Goal: Transaction & Acquisition: Purchase product/service

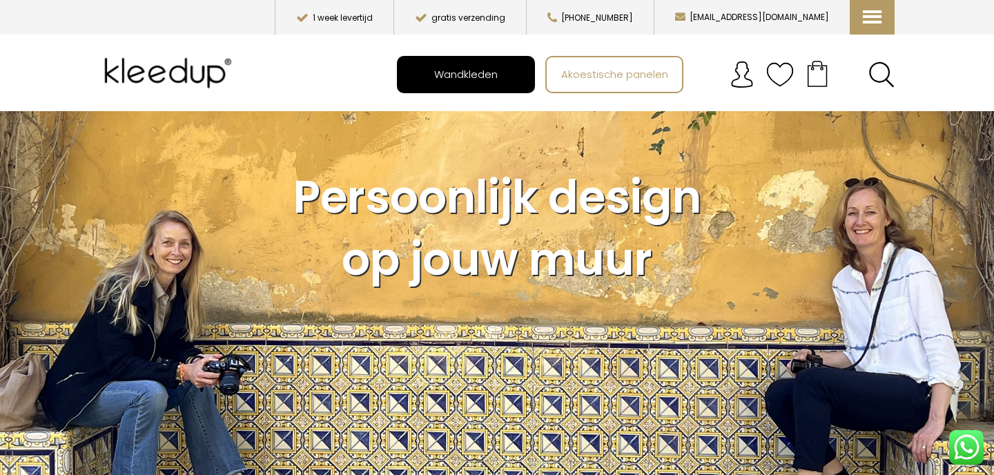
click at [458, 70] on span "Wandkleden" at bounding box center [465, 74] width 79 height 26
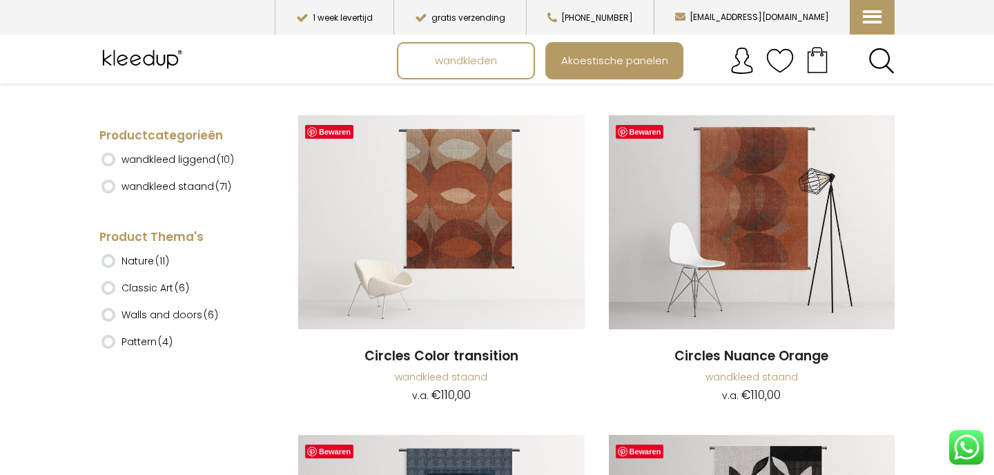
scroll to position [958, 0]
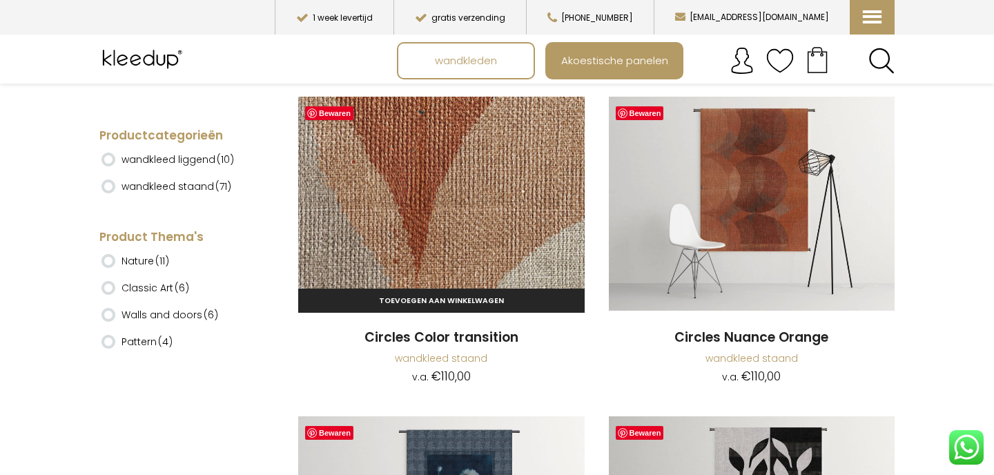
click at [466, 220] on img at bounding box center [441, 204] width 286 height 215
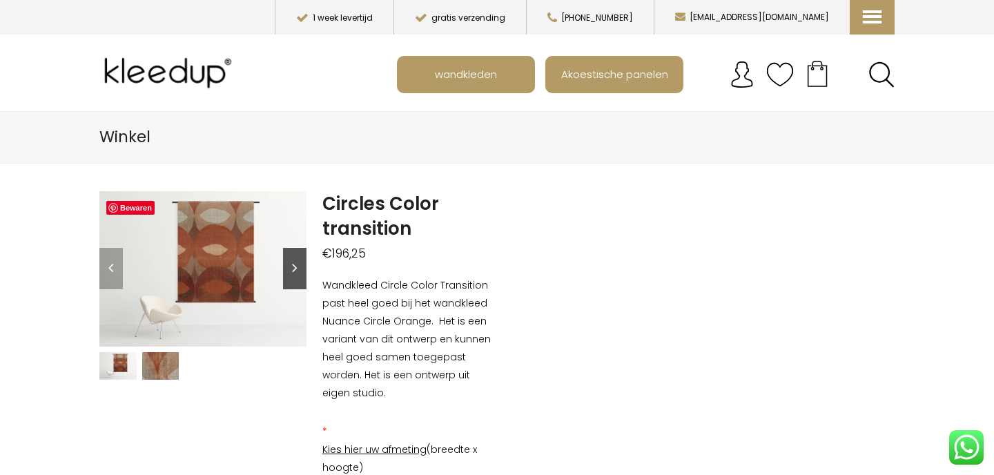
click at [293, 266] on link "Next" at bounding box center [294, 268] width 23 height 41
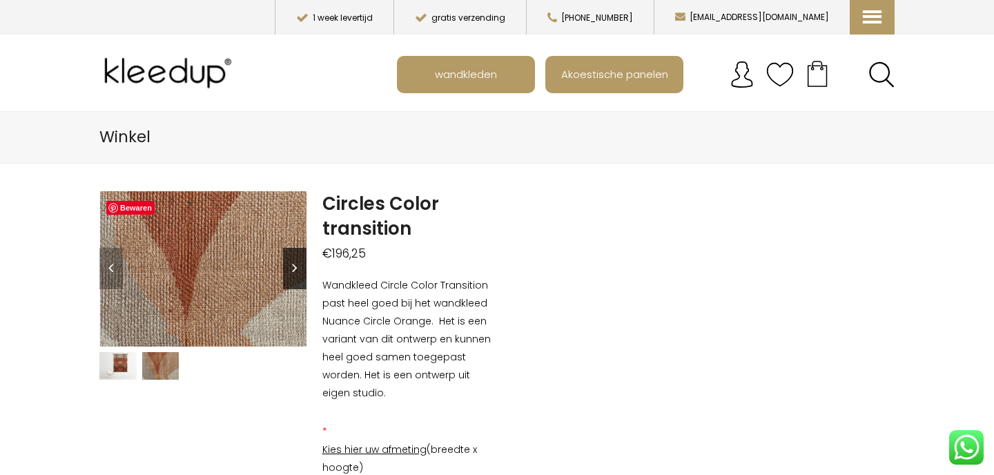
click at [293, 266] on link "Next" at bounding box center [294, 268] width 23 height 41
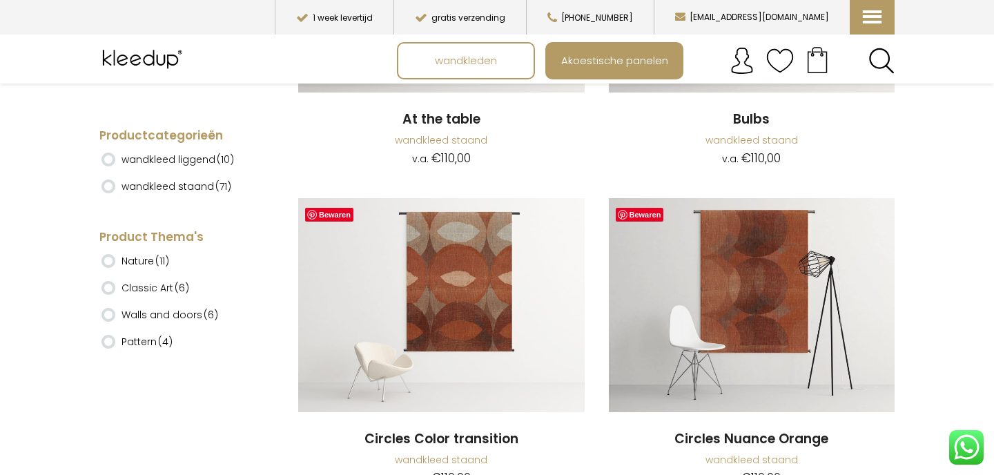
scroll to position [858, 0]
